Goal: Task Accomplishment & Management: Manage account settings

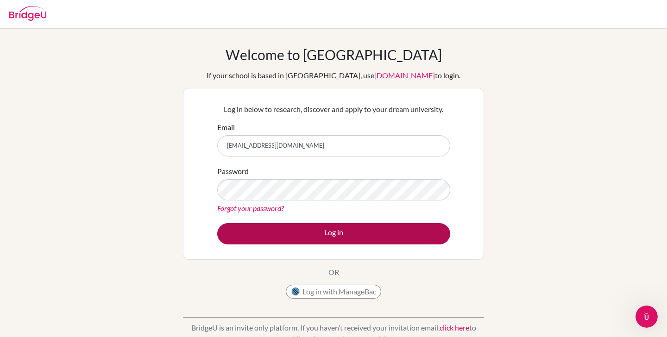
click at [392, 229] on button "Log in" at bounding box center [333, 233] width 233 height 21
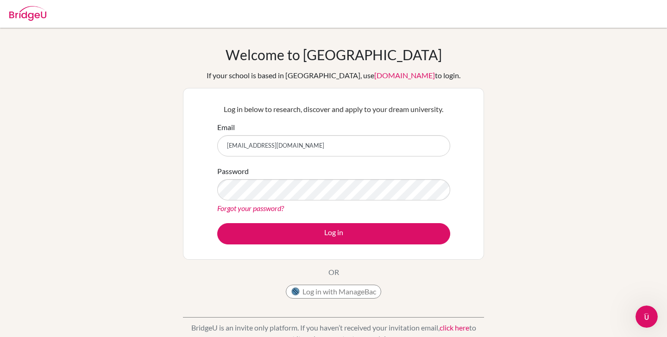
click at [245, 208] on link "Forgot your password?" at bounding box center [250, 208] width 67 height 9
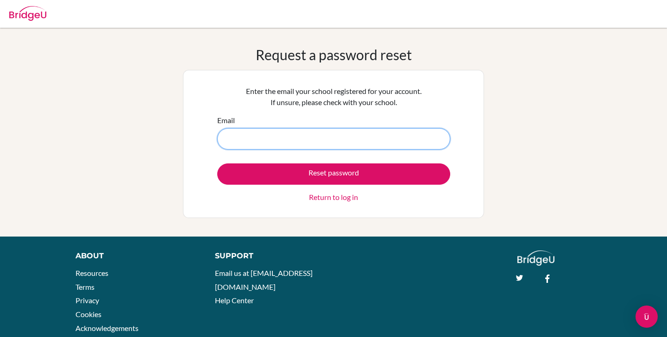
click at [300, 144] on input "Email" at bounding box center [333, 138] width 233 height 21
type input "[EMAIL_ADDRESS][DOMAIN_NAME]"
click at [333, 174] on button "Reset password" at bounding box center [333, 173] width 233 height 21
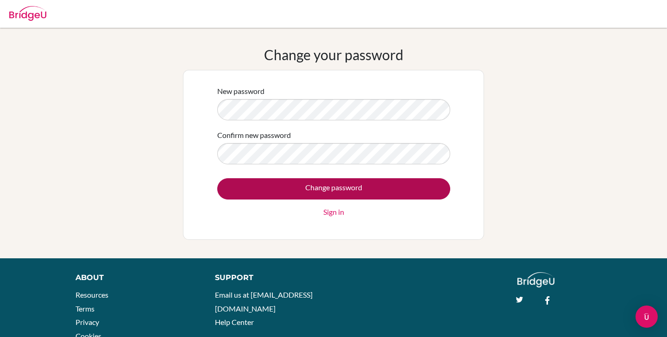
click at [430, 182] on input "Change password" at bounding box center [333, 188] width 233 height 21
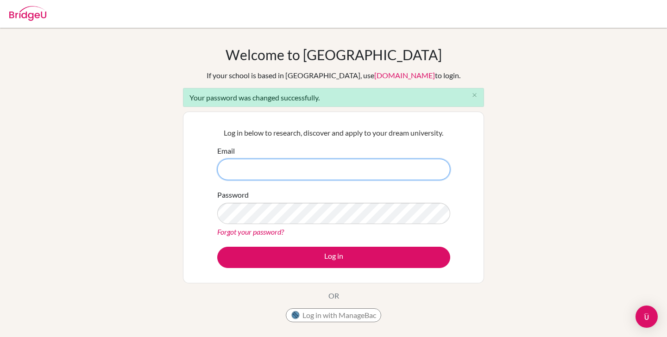
click at [339, 170] on input "Email" at bounding box center [333, 169] width 233 height 21
click at [537, 226] on div "Welcome to BridgeU If your school is based in China, use app.bridge-u.com.cn to…" at bounding box center [333, 209] width 667 height 326
click at [324, 170] on input "Email" at bounding box center [333, 169] width 233 height 21
type input "DES100@student.bri"
